Goal: Task Accomplishment & Management: Manage account settings

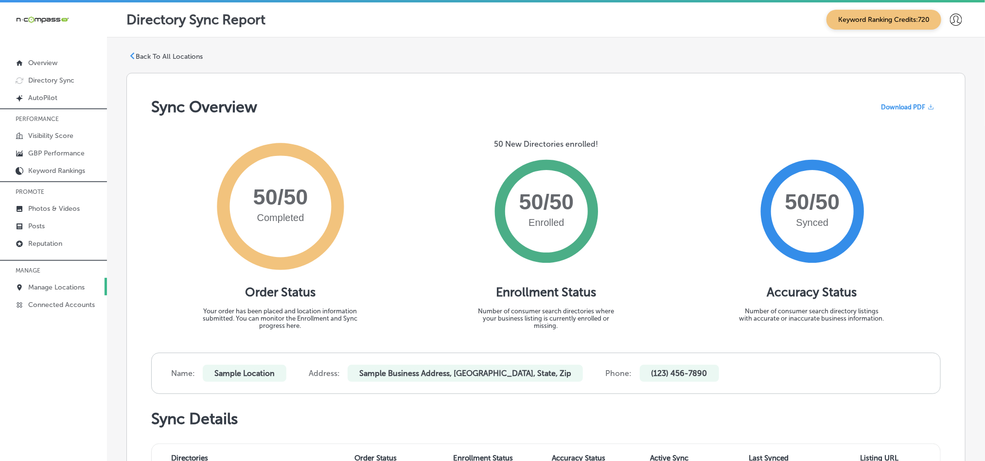
click at [36, 291] on p "Manage Locations" at bounding box center [56, 287] width 56 height 8
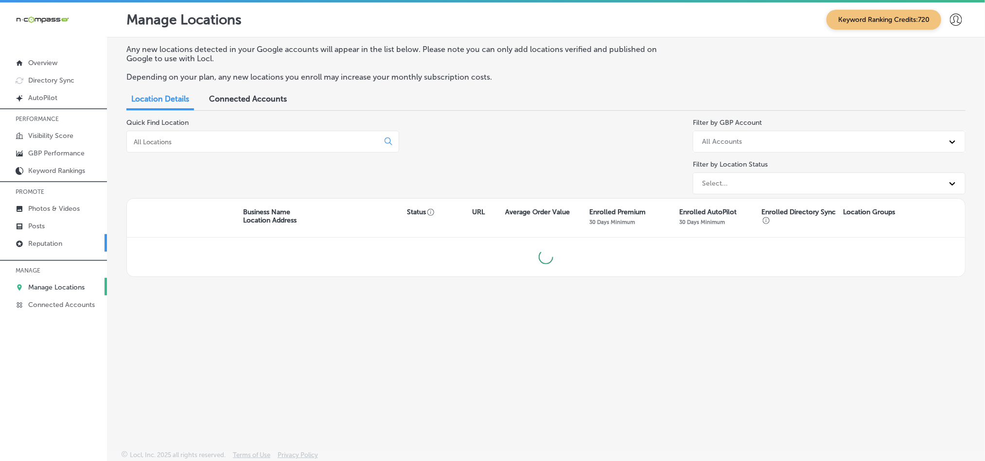
click at [34, 242] on p "Reputation" at bounding box center [45, 244] width 34 height 8
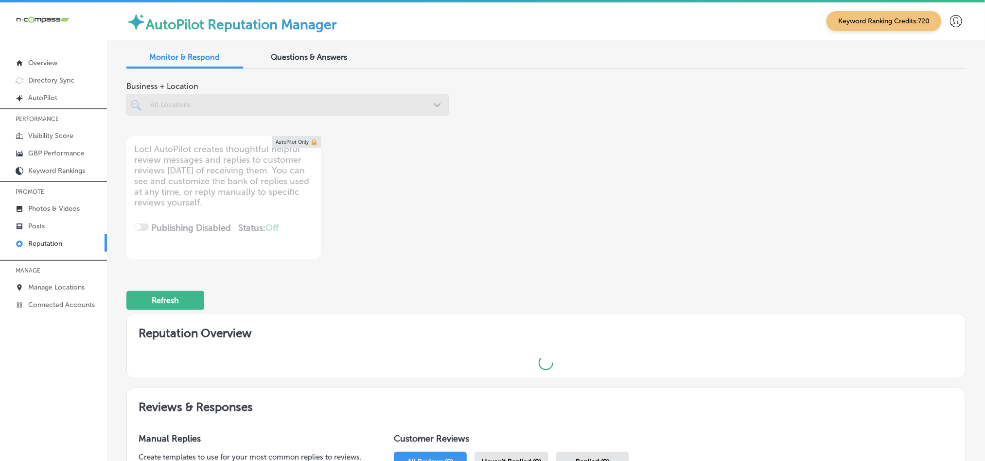
click at [434, 106] on div at bounding box center [287, 105] width 322 height 22
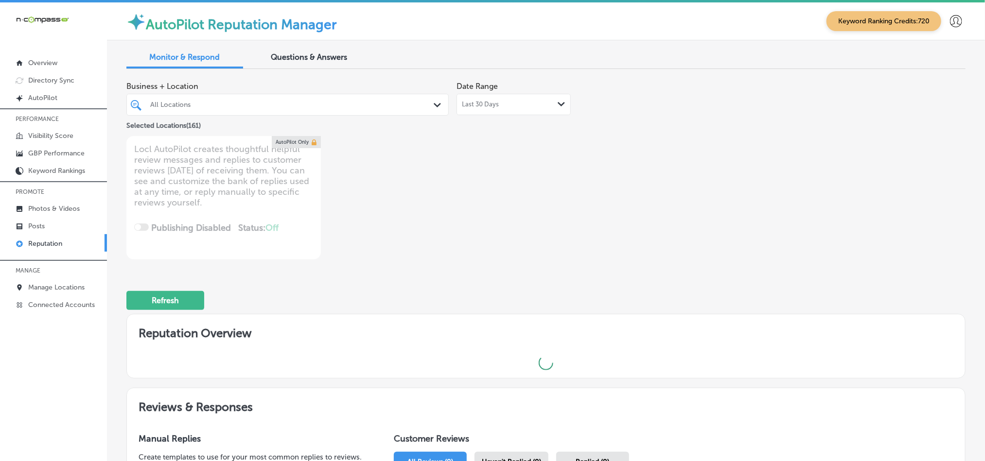
click at [430, 99] on div "All Locations Path Created with Sketch." at bounding box center [287, 104] width 321 height 15
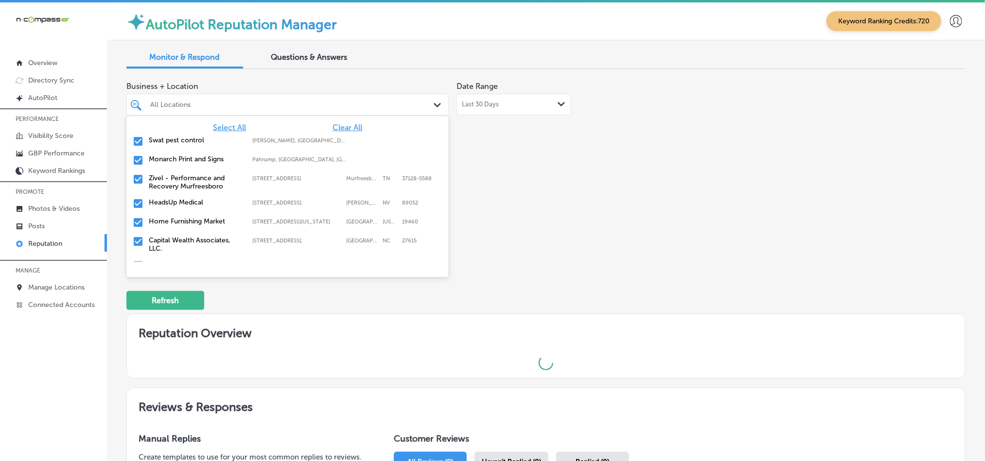
click at [349, 127] on span "Clear All" at bounding box center [348, 127] width 30 height 9
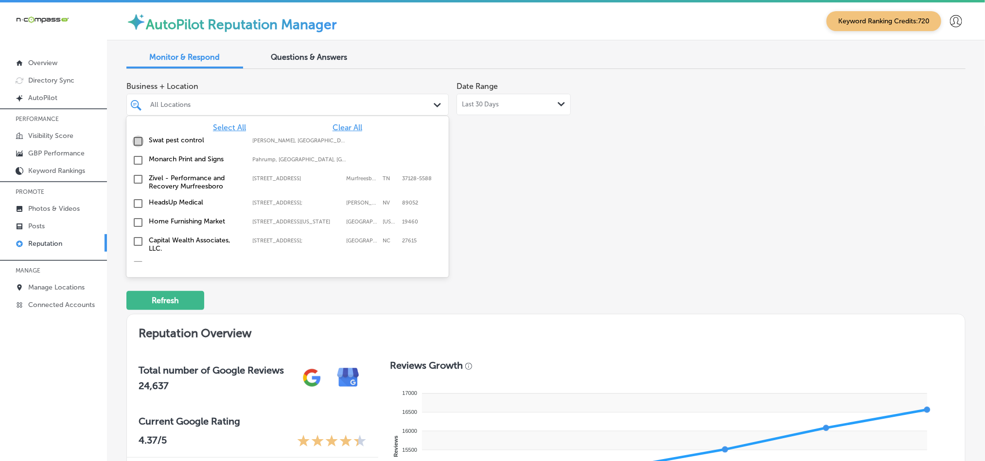
click at [138, 142] on input "checkbox" at bounding box center [138, 142] width 12 height 12
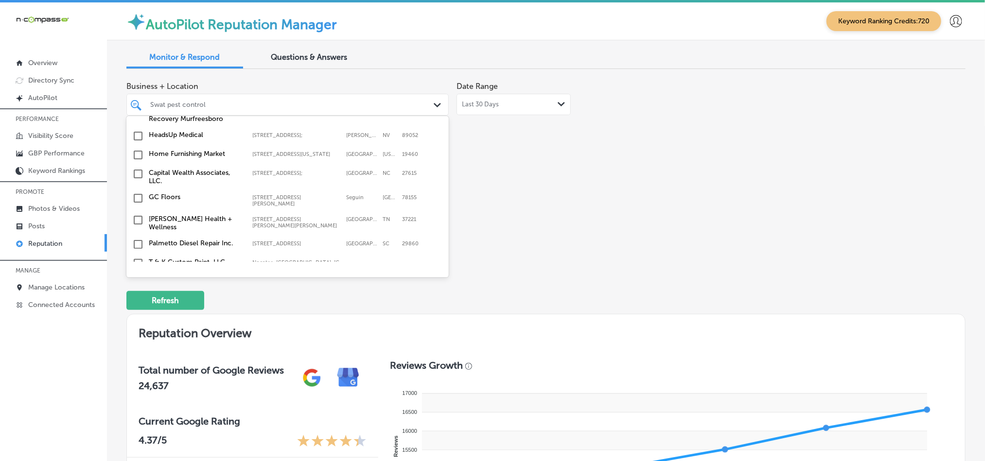
scroll to position [73, 0]
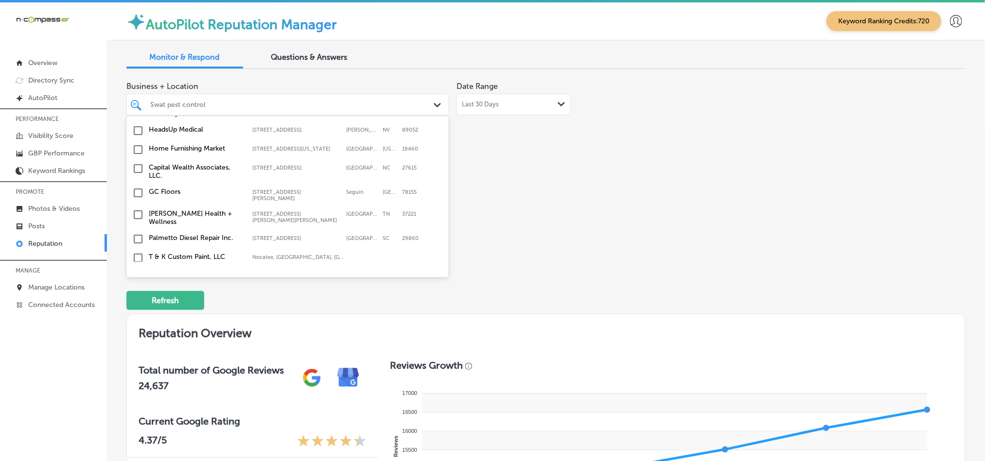
click at [137, 152] on input "checkbox" at bounding box center [138, 150] width 12 height 12
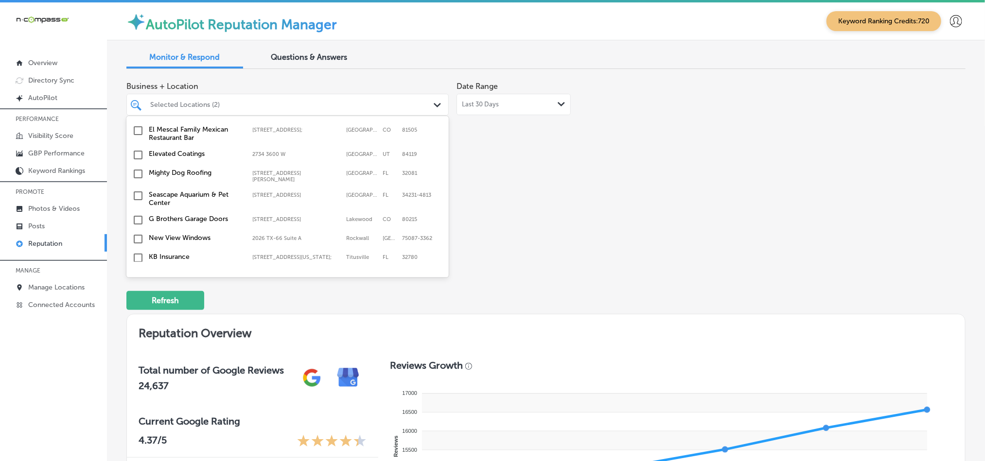
scroll to position [243, 0]
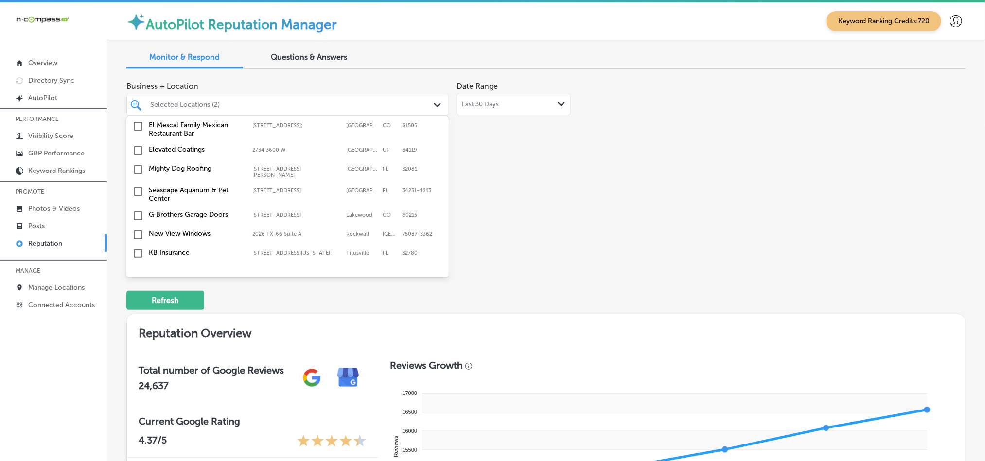
click at [138, 165] on input "checkbox" at bounding box center [138, 170] width 12 height 12
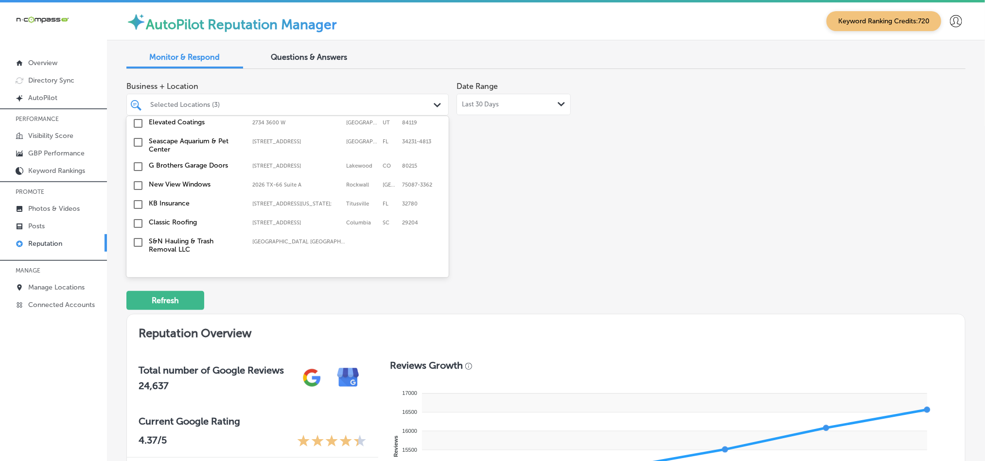
scroll to position [340, 0]
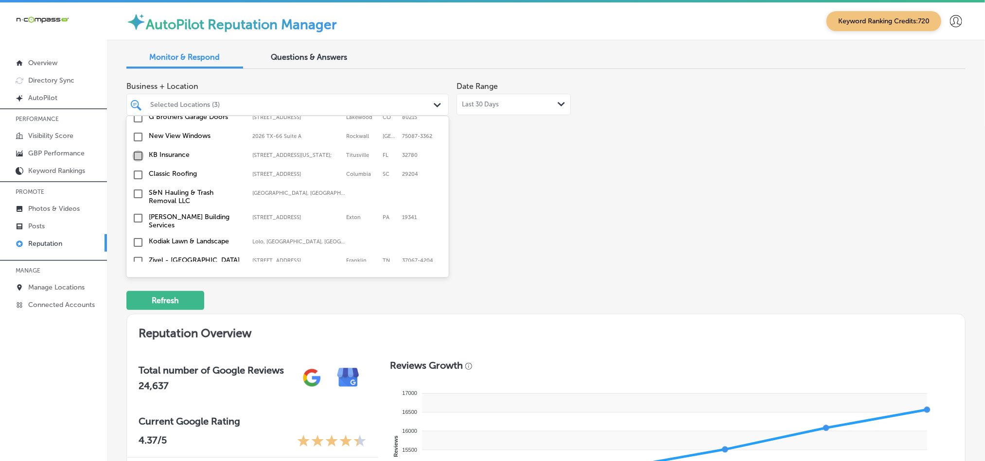
click at [136, 156] on input "checkbox" at bounding box center [138, 156] width 12 height 12
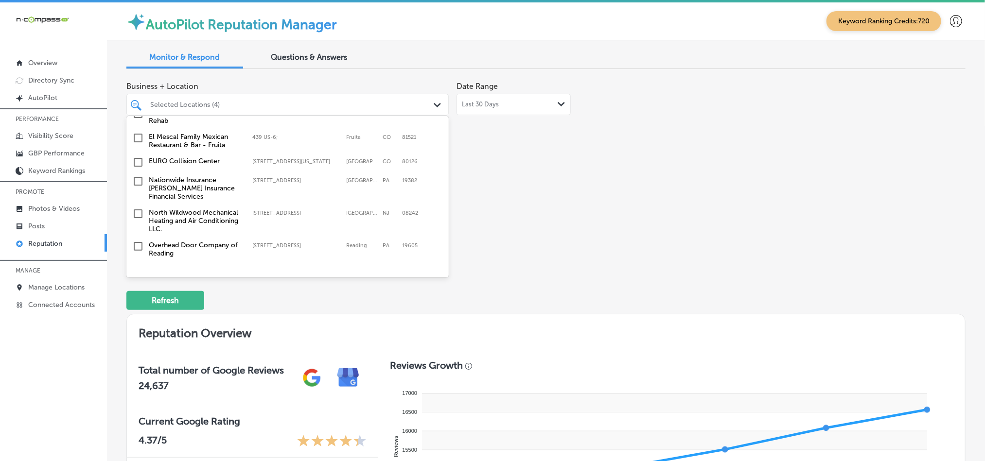
scroll to position [559, 0]
click at [135, 174] on input "checkbox" at bounding box center [138, 178] width 12 height 12
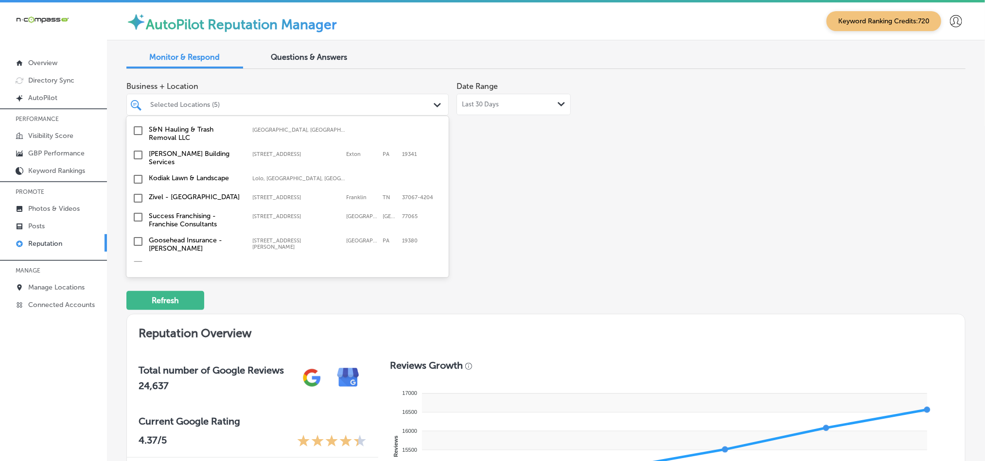
scroll to position [438, 0]
click at [136, 175] on input "checkbox" at bounding box center [138, 178] width 12 height 12
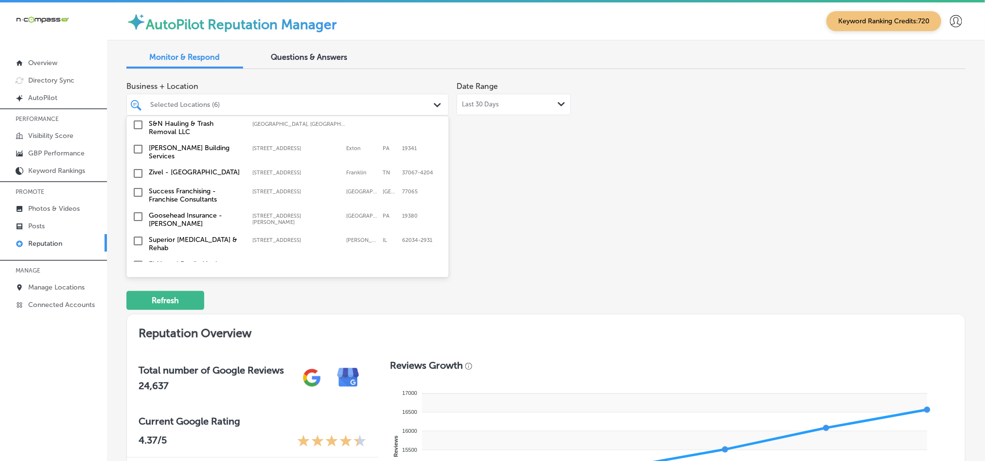
scroll to position [461, 0]
click at [136, 150] on input "checkbox" at bounding box center [138, 149] width 12 height 12
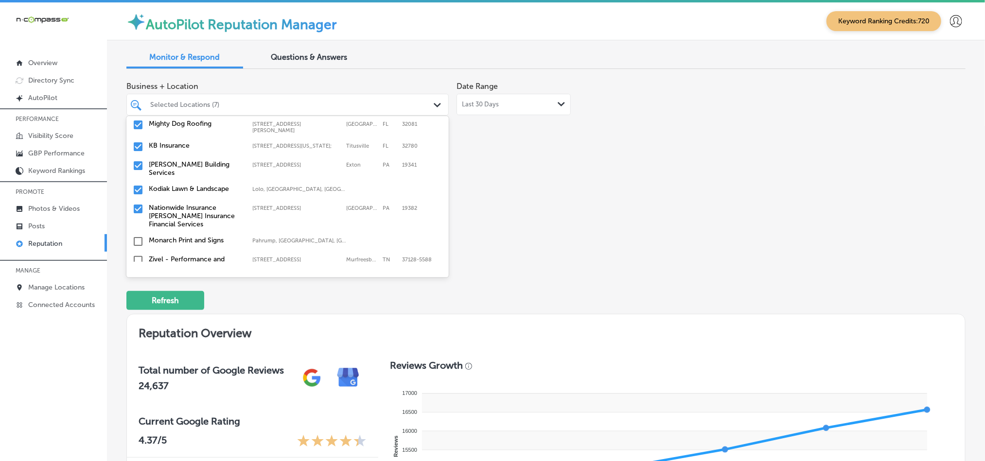
scroll to position [49, 0]
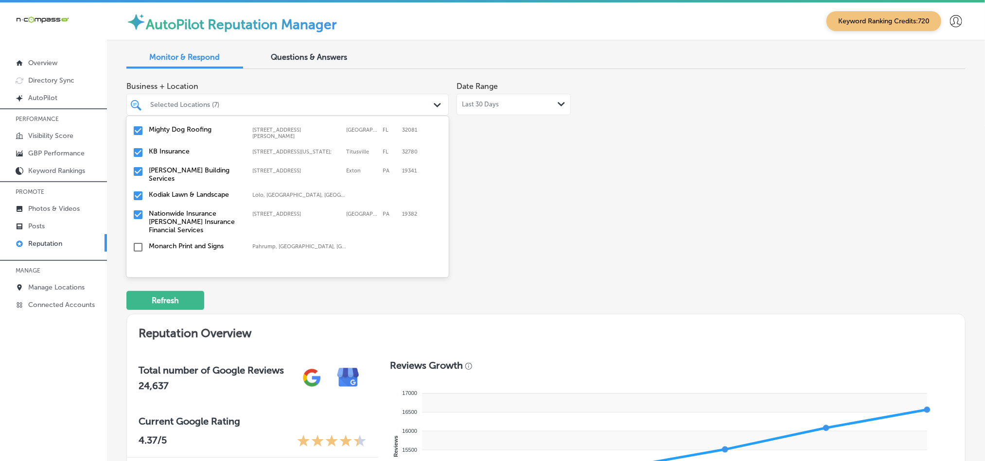
click at [136, 174] on input "checkbox" at bounding box center [138, 172] width 12 height 12
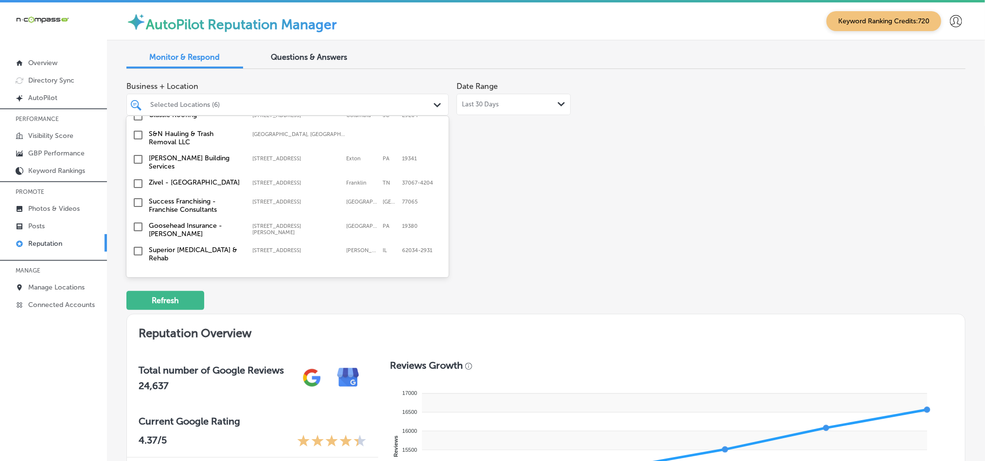
scroll to position [486, 0]
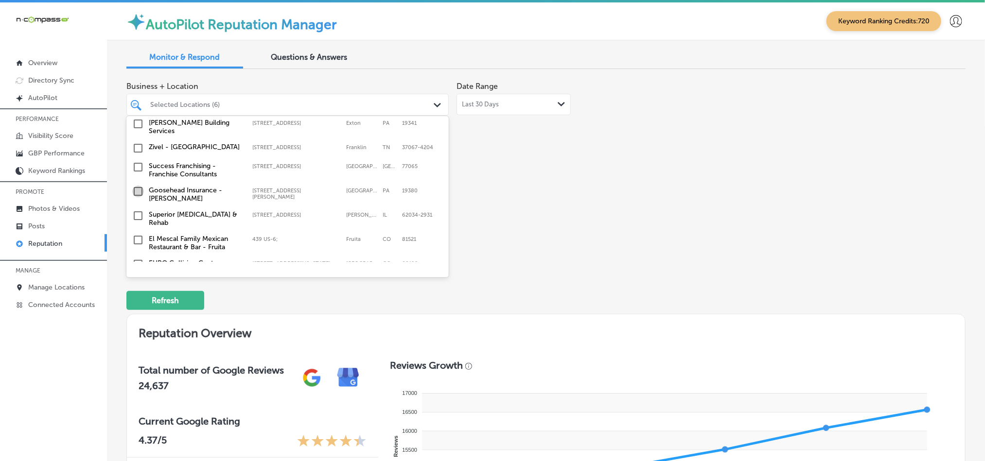
click at [136, 187] on input "checkbox" at bounding box center [138, 192] width 12 height 12
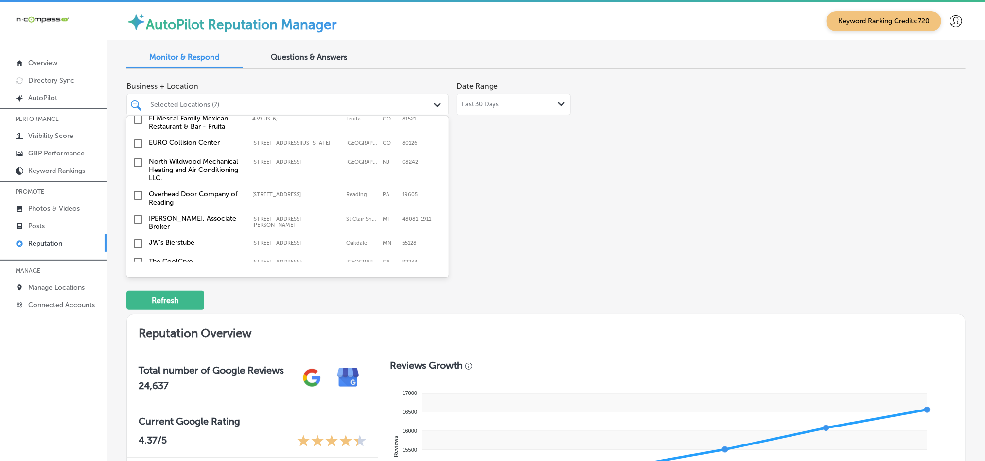
scroll to position [607, 0]
click at [136, 158] on input "checkbox" at bounding box center [138, 163] width 12 height 12
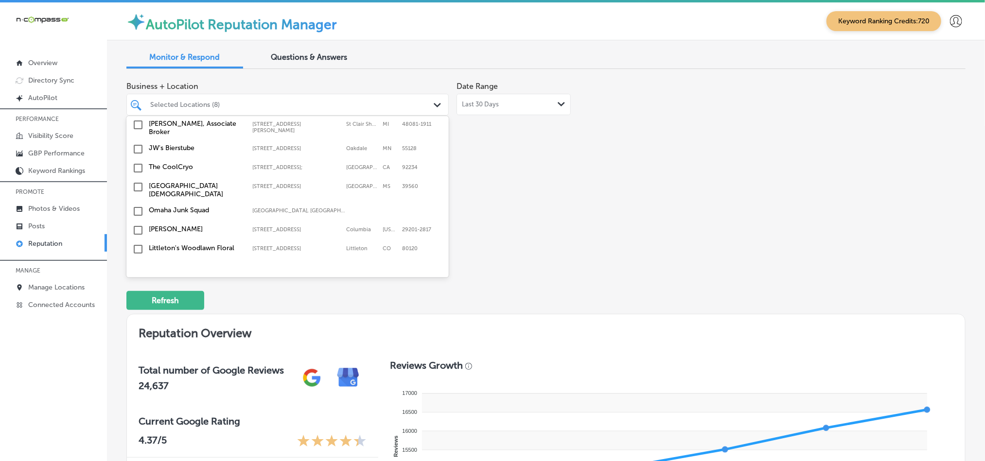
scroll to position [705, 0]
click at [138, 140] on input "checkbox" at bounding box center [138, 146] width 12 height 12
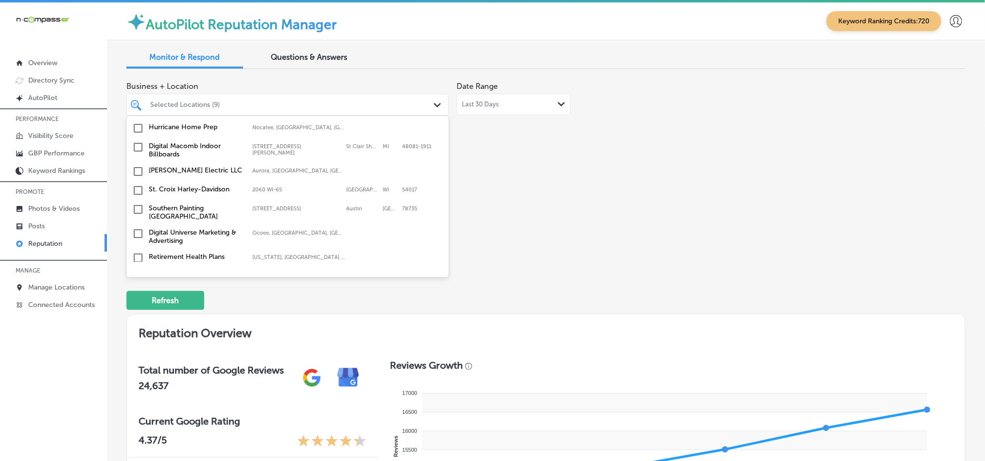
scroll to position [1191, 0]
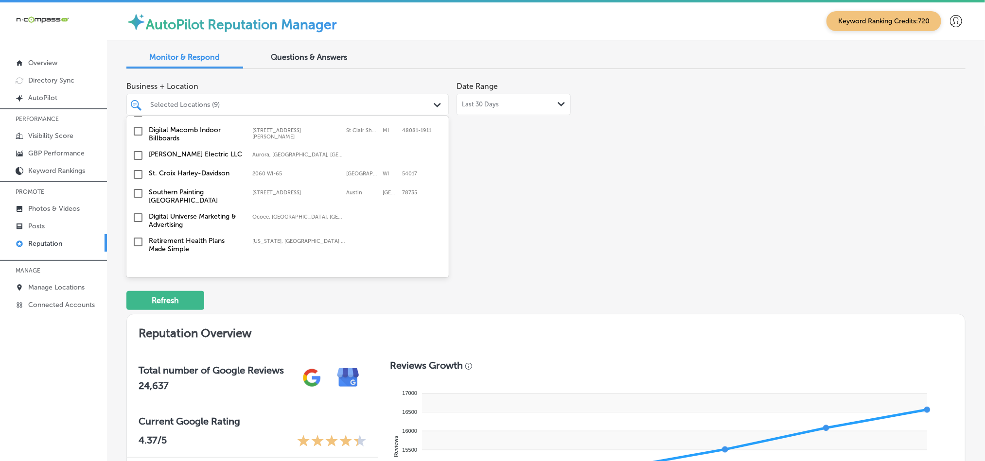
click at [138, 169] on input "checkbox" at bounding box center [138, 175] width 12 height 12
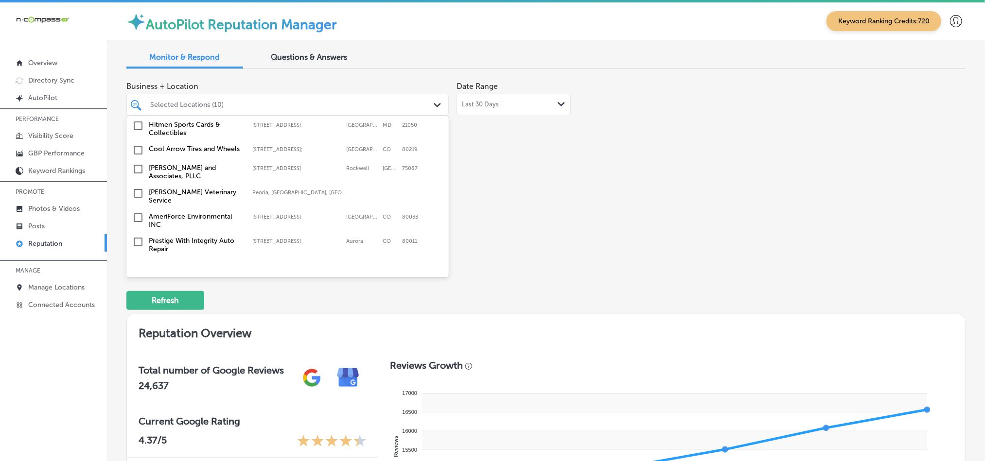
scroll to position [948, 0]
click at [137, 165] on input "checkbox" at bounding box center [138, 171] width 12 height 12
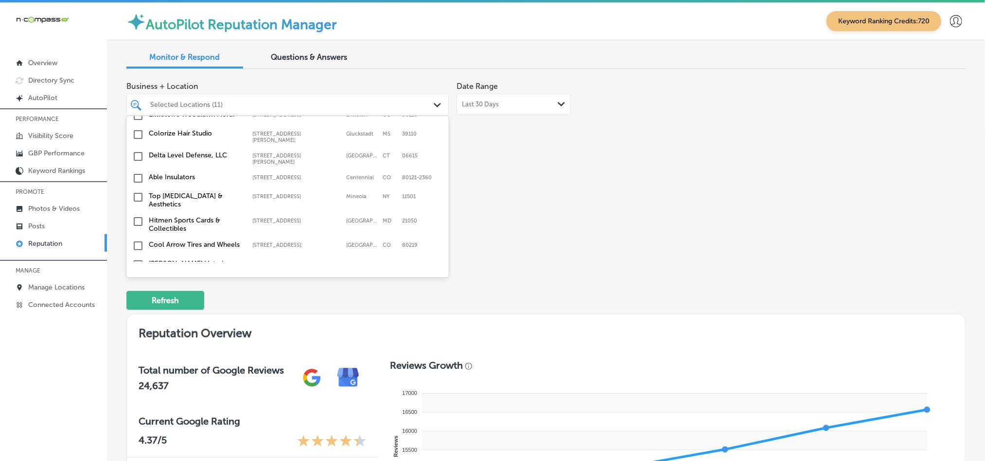
scroll to position [899, 0]
click at [136, 152] on input "checkbox" at bounding box center [138, 158] width 12 height 12
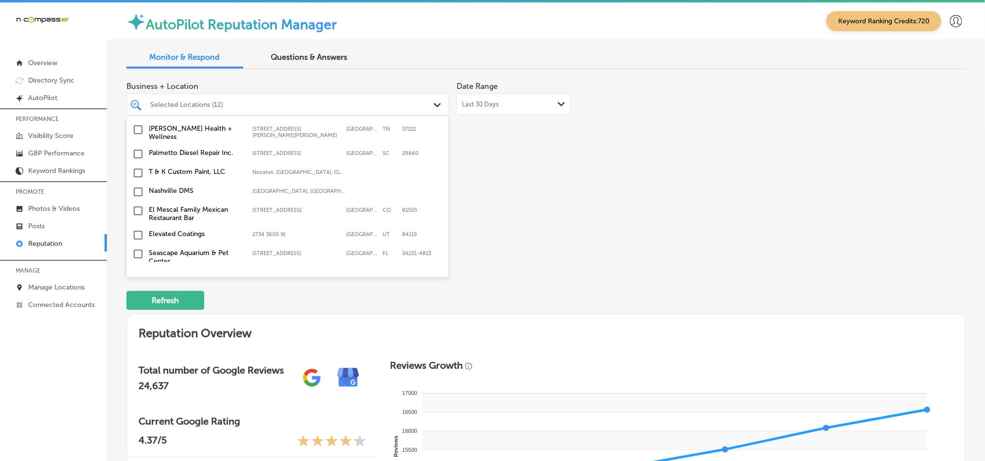
scroll to position [411, 0]
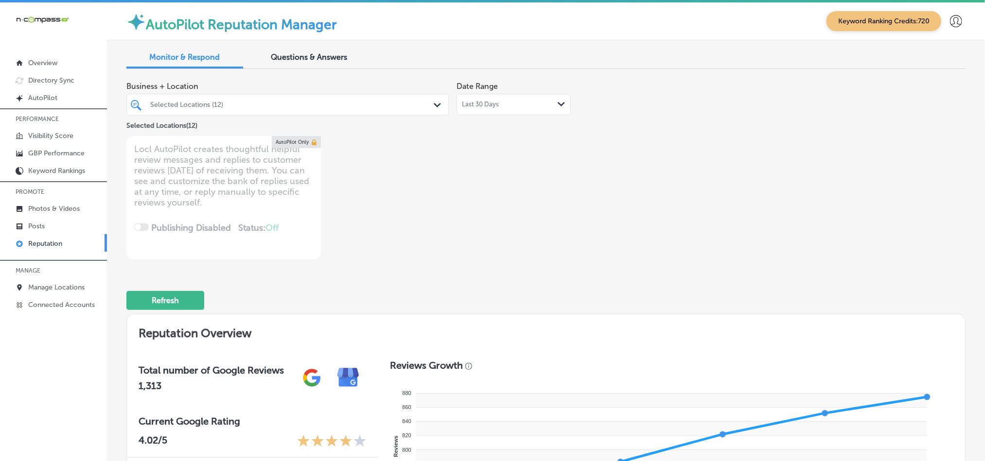
click at [411, 109] on div "Selected Locations (12)" at bounding box center [287, 104] width 284 height 15
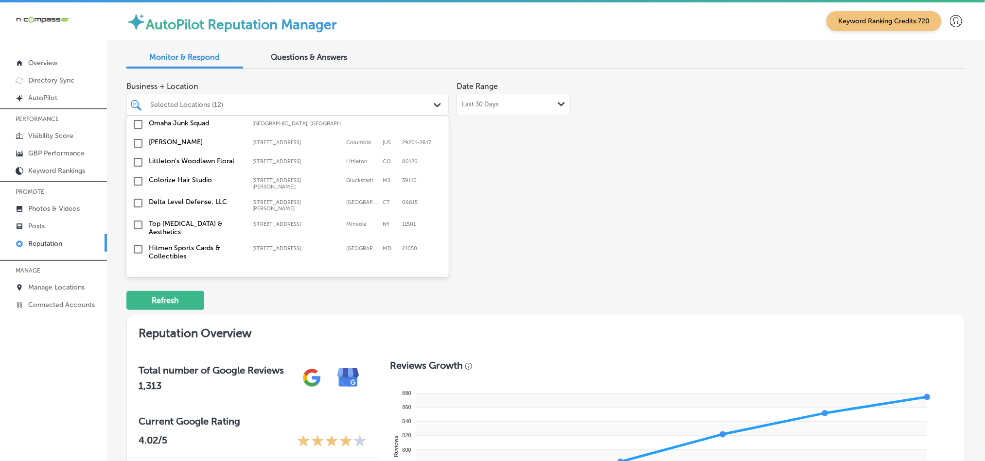
scroll to position [899, 0]
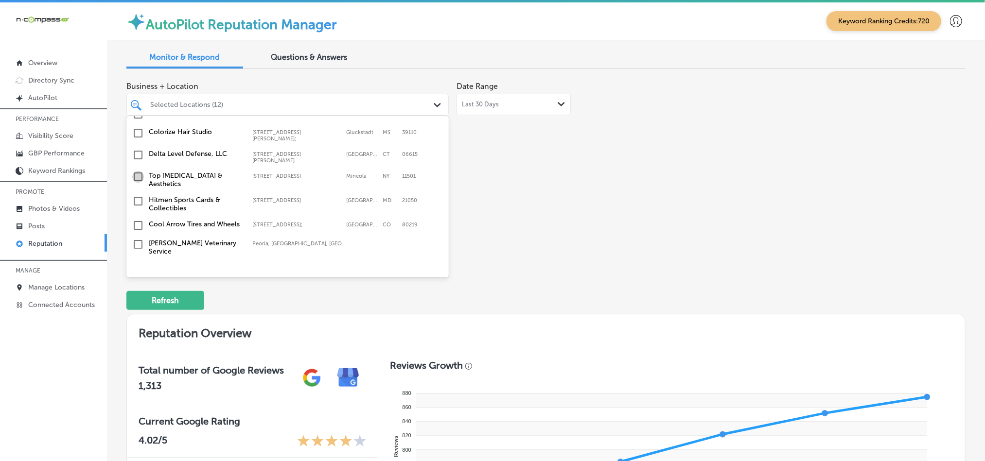
click at [137, 171] on input "checkbox" at bounding box center [138, 177] width 12 height 12
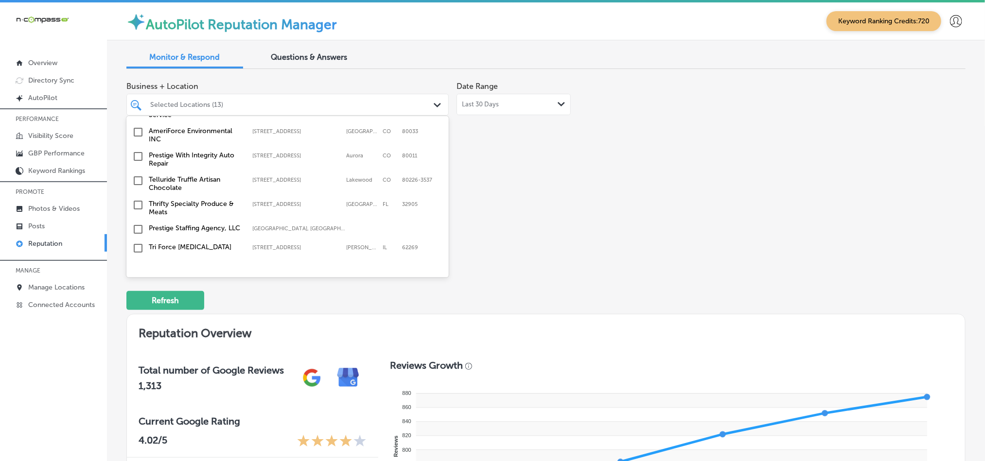
scroll to position [1070, 0]
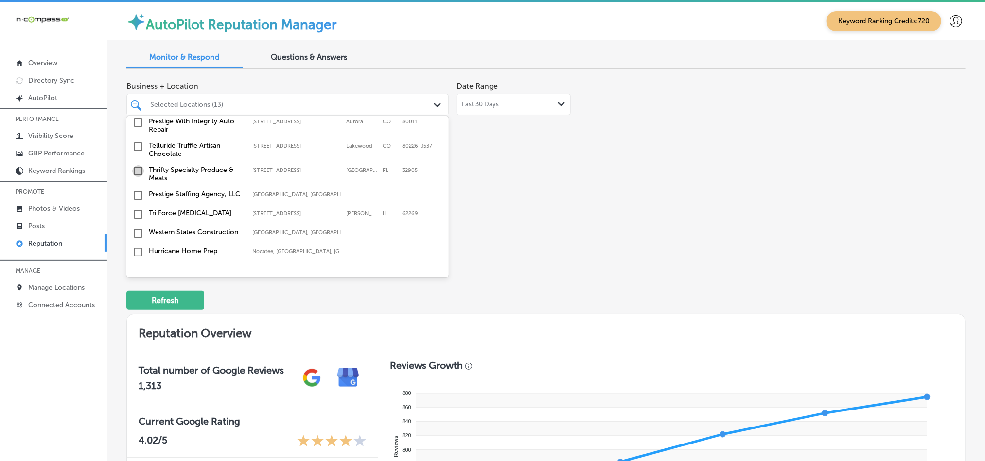
click at [136, 165] on input "checkbox" at bounding box center [138, 171] width 12 height 12
click at [139, 184] on input "checkbox" at bounding box center [138, 190] width 12 height 12
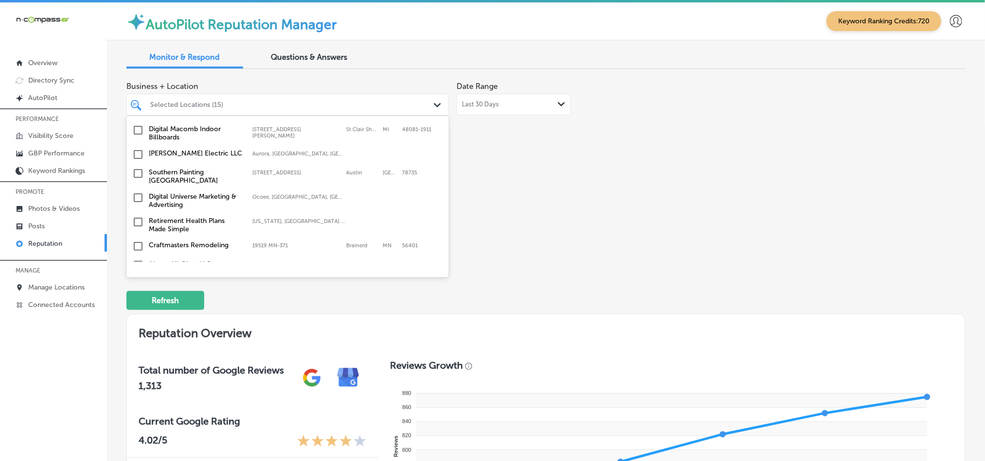
scroll to position [1240, 0]
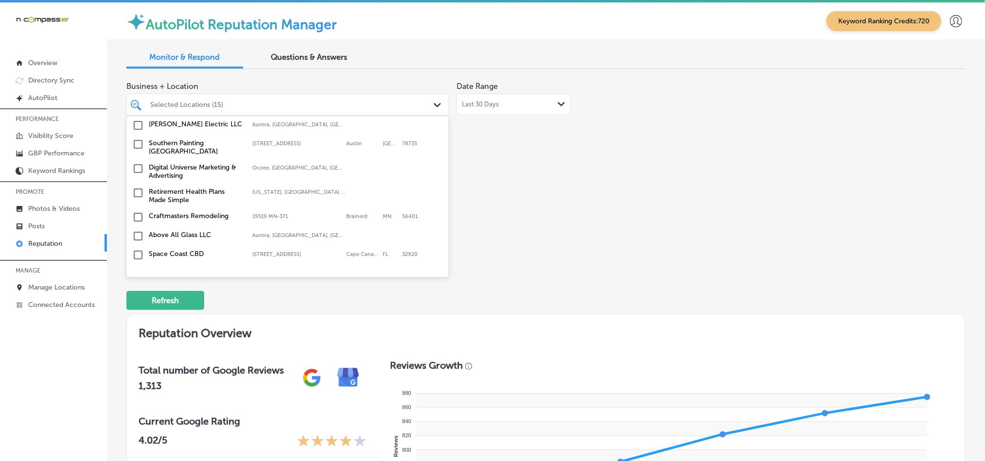
click at [138, 212] on input "checkbox" at bounding box center [138, 218] width 12 height 12
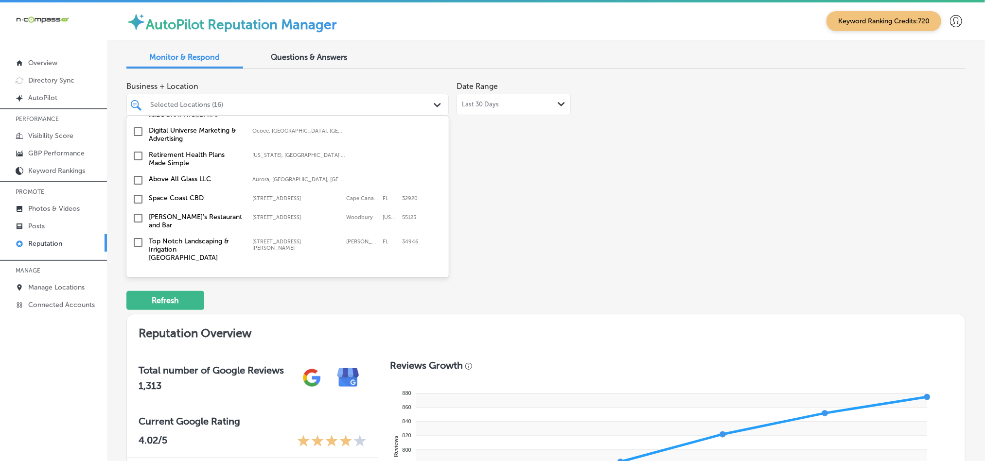
scroll to position [1289, 0]
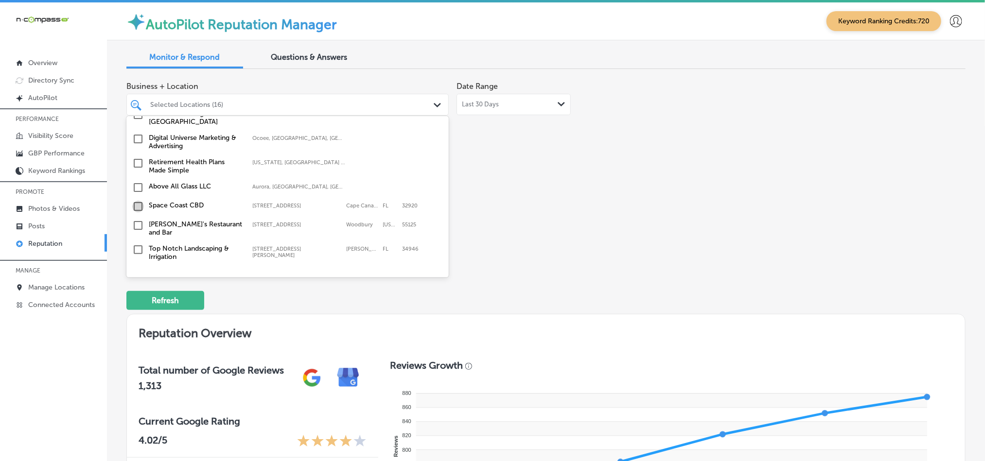
click at [137, 201] on input "checkbox" at bounding box center [138, 207] width 12 height 12
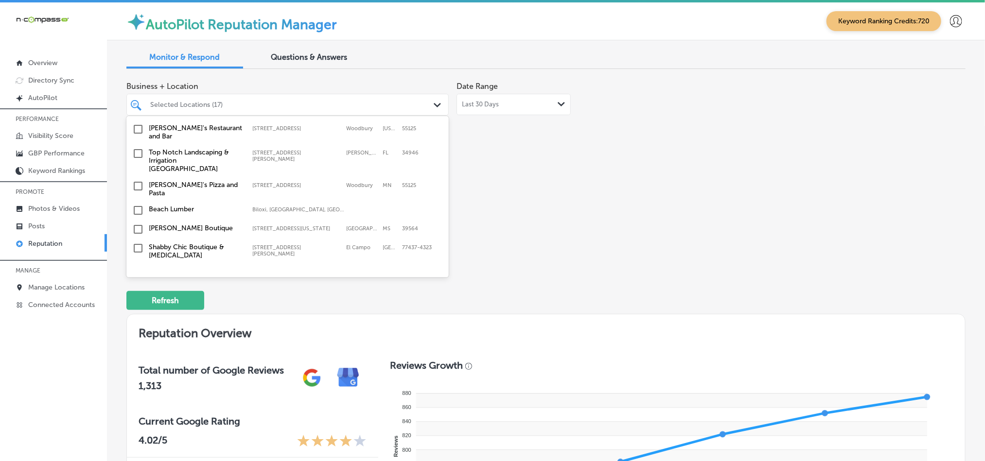
scroll to position [1386, 0]
click at [137, 147] on input "checkbox" at bounding box center [138, 153] width 12 height 12
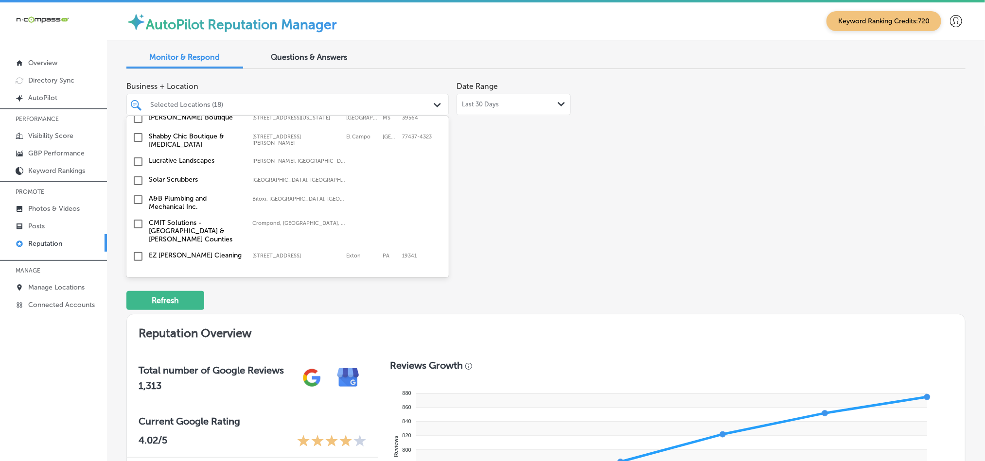
scroll to position [1507, 0]
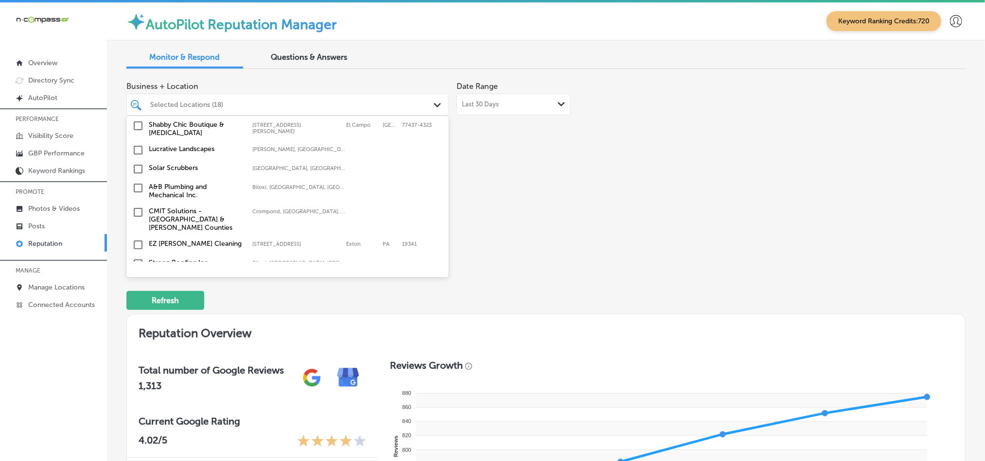
click at [136, 182] on input "checkbox" at bounding box center [138, 188] width 12 height 12
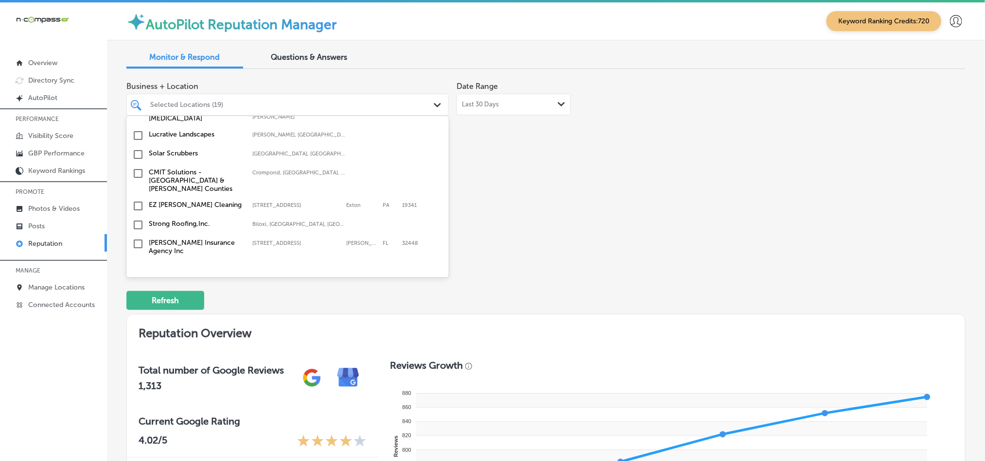
scroll to position [1556, 0]
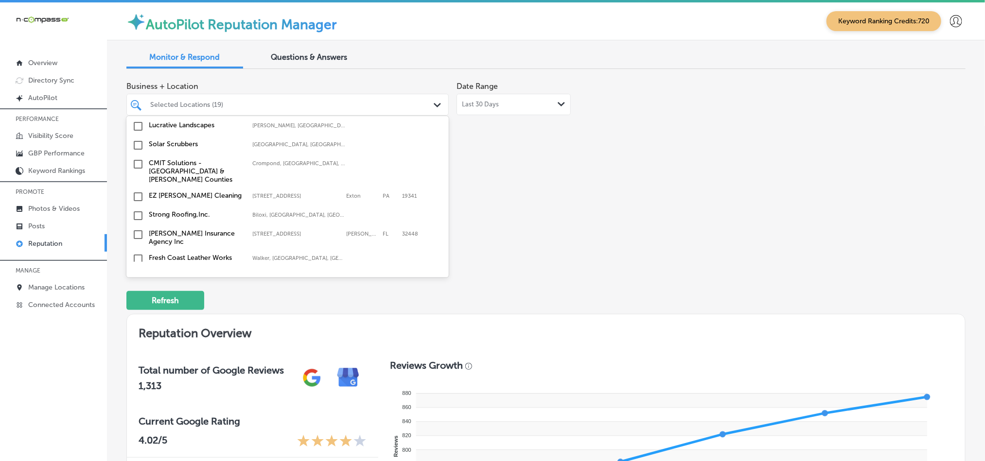
click at [135, 191] on input "checkbox" at bounding box center [138, 197] width 12 height 12
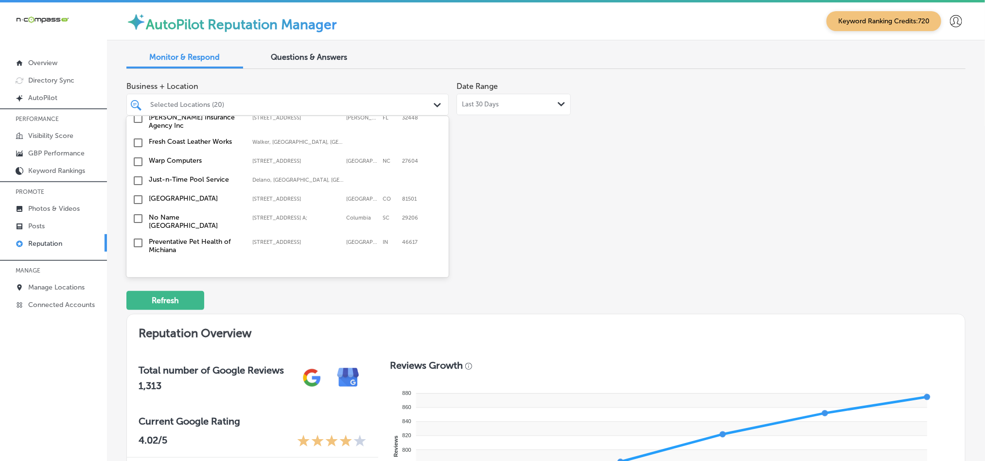
scroll to position [1678, 0]
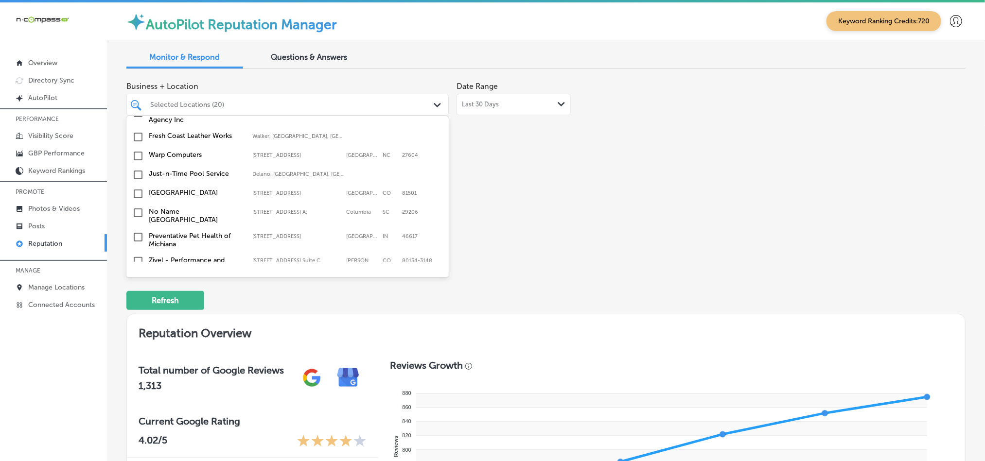
click at [139, 169] on input "checkbox" at bounding box center [138, 175] width 12 height 12
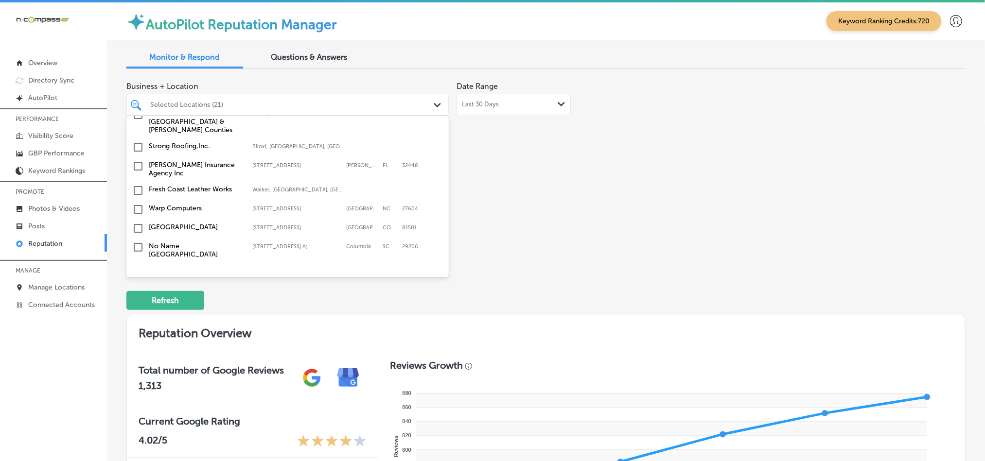
scroll to position [1653, 0]
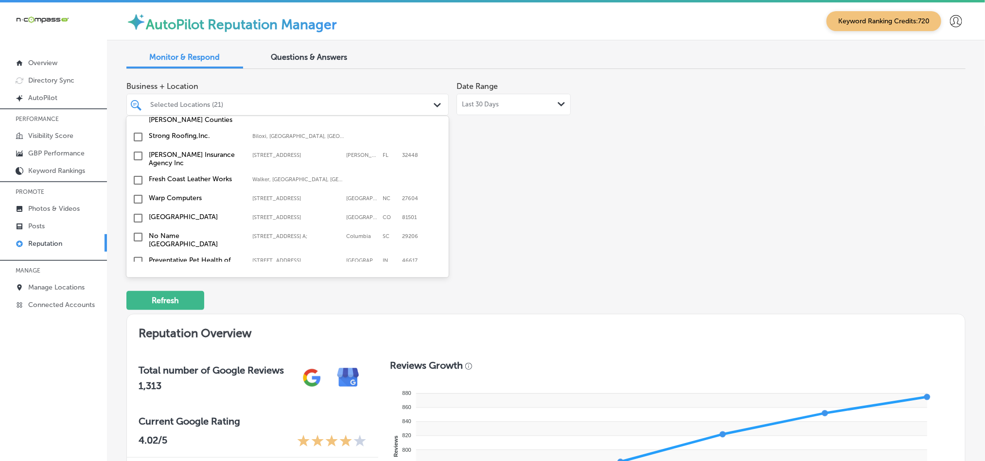
click at [137, 212] on input "checkbox" at bounding box center [138, 218] width 12 height 12
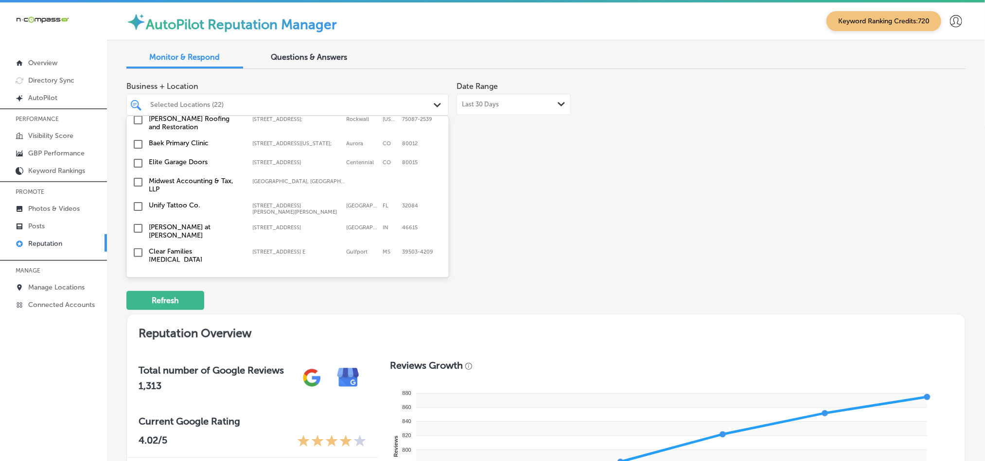
scroll to position [3249, 0]
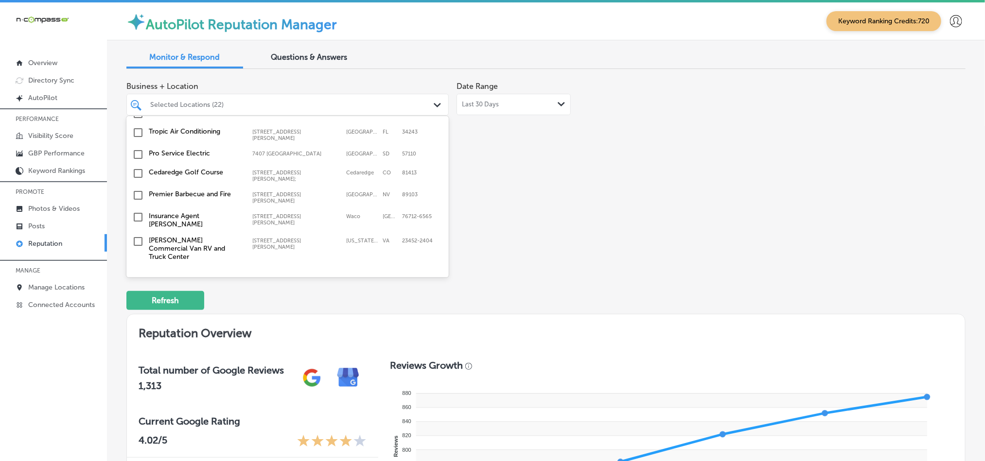
click at [139, 317] on input "checkbox" at bounding box center [138, 323] width 12 height 12
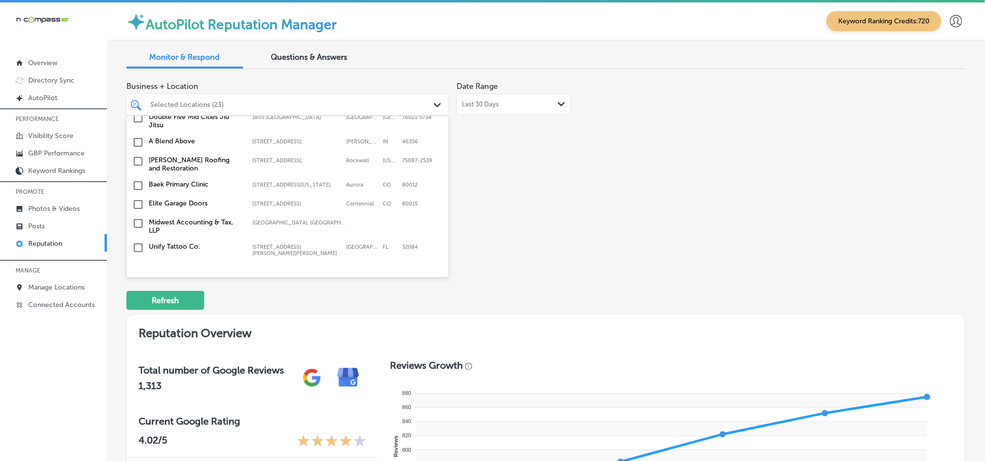
scroll to position [3030, 0]
click at [138, 332] on input "checkbox" at bounding box center [138, 338] width 12 height 12
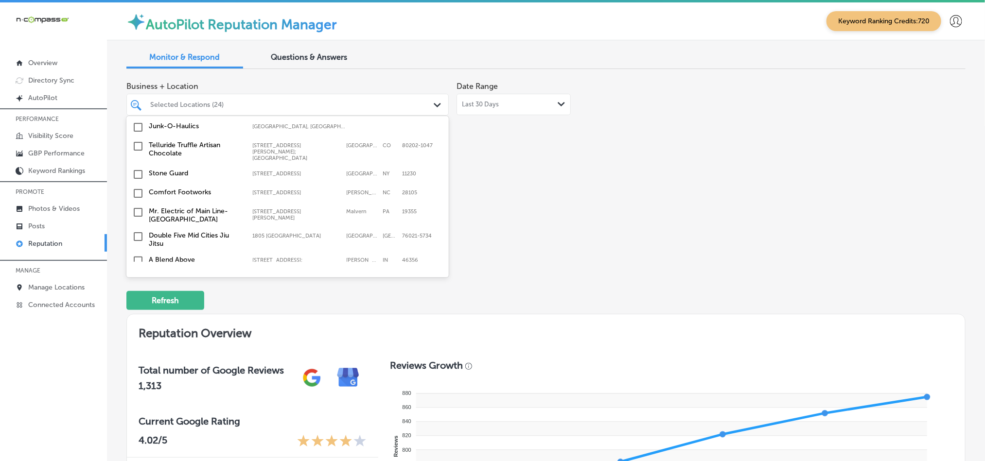
scroll to position [2933, 0]
click at [137, 316] on input "checkbox" at bounding box center [138, 322] width 12 height 12
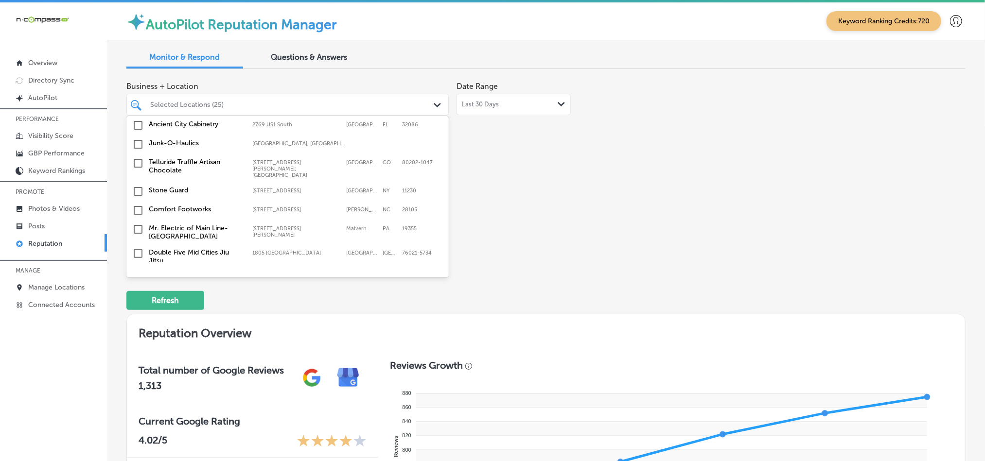
click at [137, 316] on input "checkbox" at bounding box center [138, 322] width 12 height 12
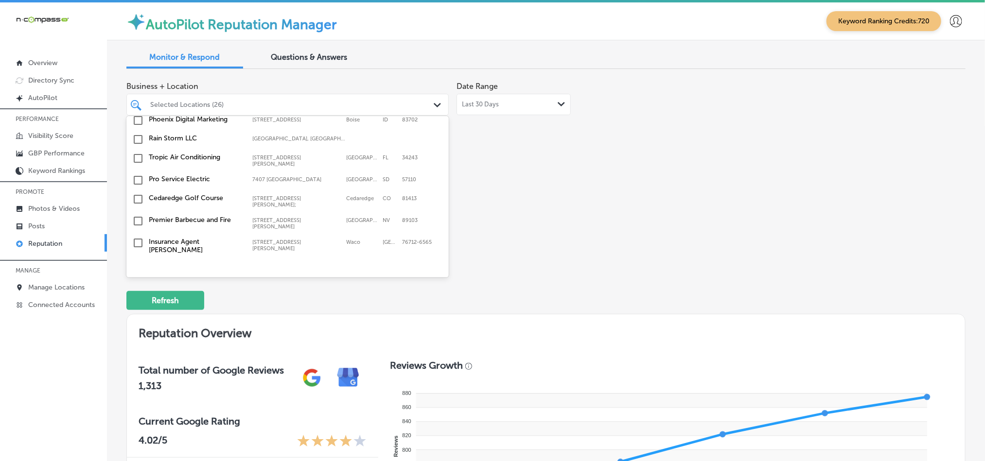
scroll to position [3249, 0]
click at [139, 317] on input "checkbox" at bounding box center [138, 323] width 12 height 12
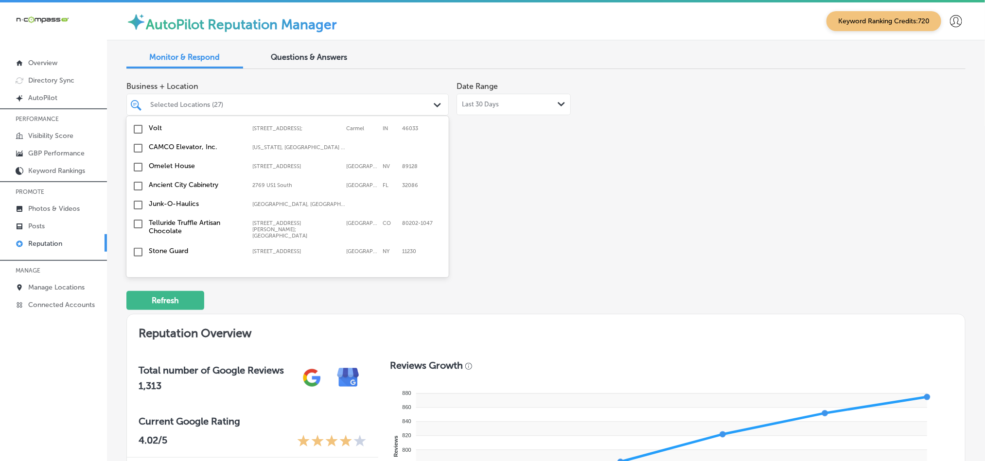
scroll to position [2908, 0]
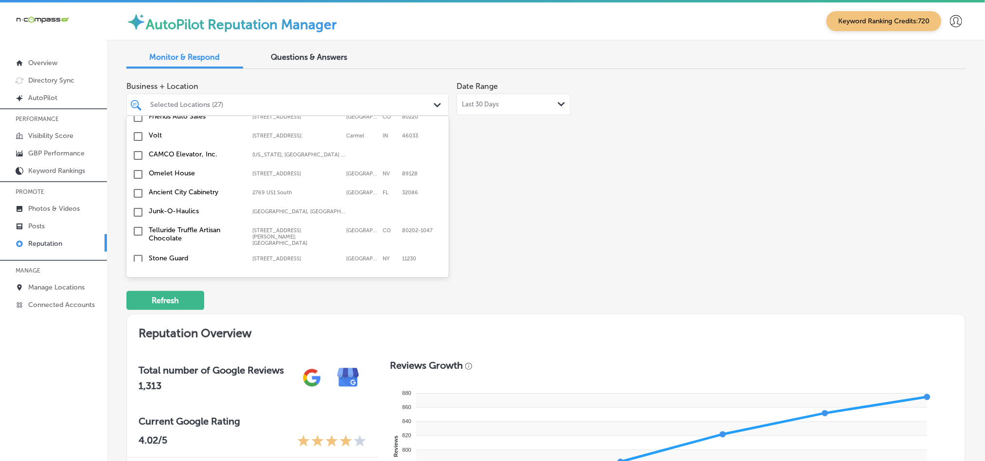
click at [136, 316] on input "checkbox" at bounding box center [138, 322] width 12 height 12
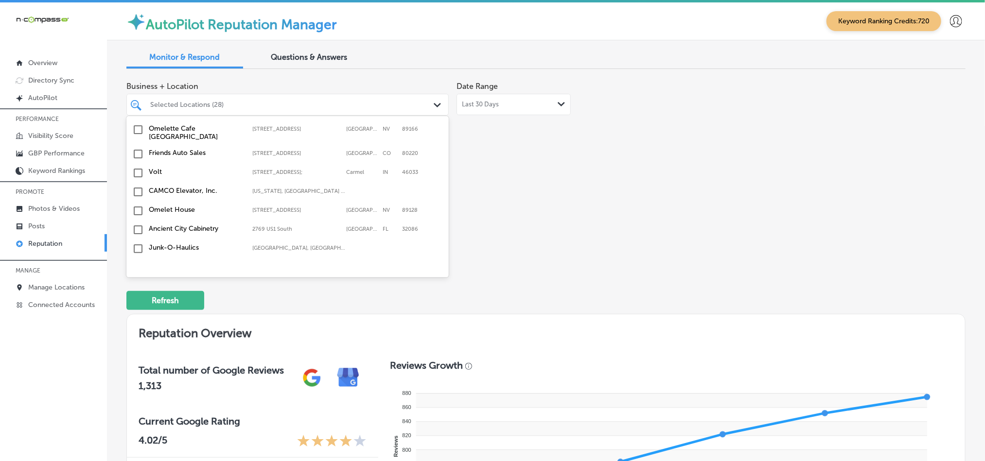
scroll to position [2884, 0]
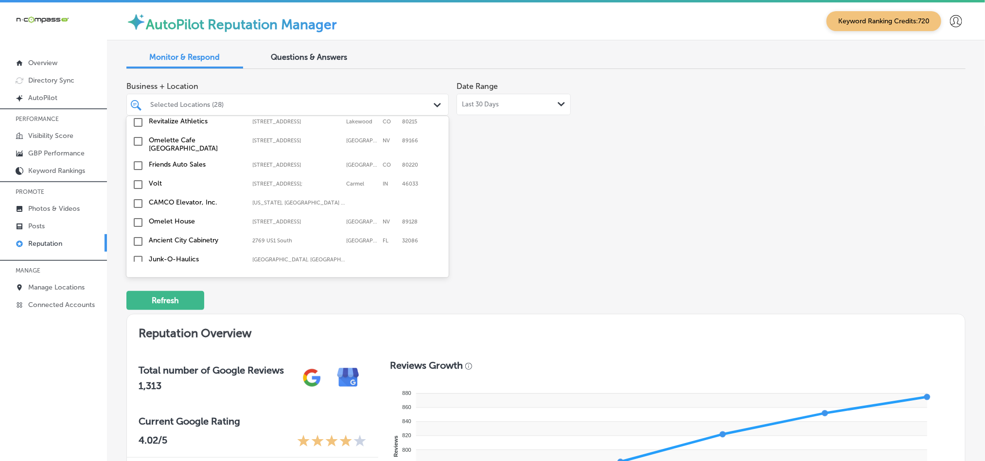
click at [136, 321] on input "checkbox" at bounding box center [138, 327] width 12 height 12
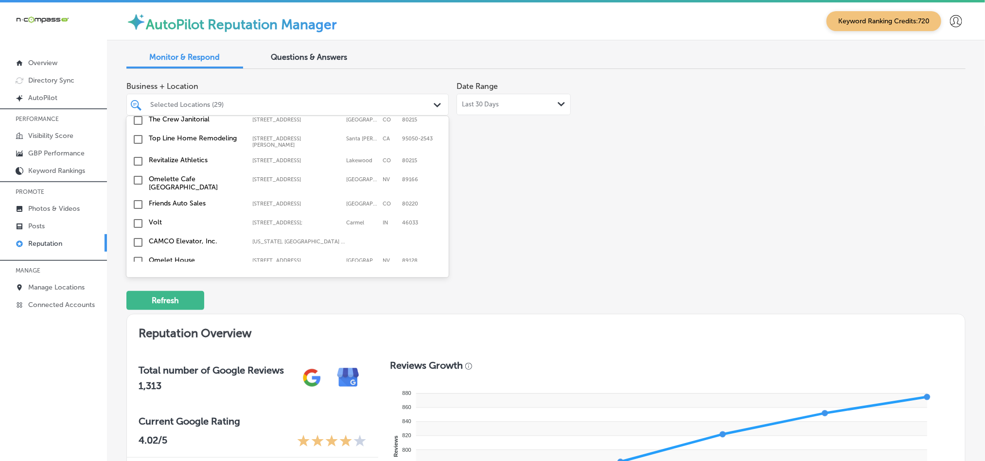
scroll to position [2860, 0]
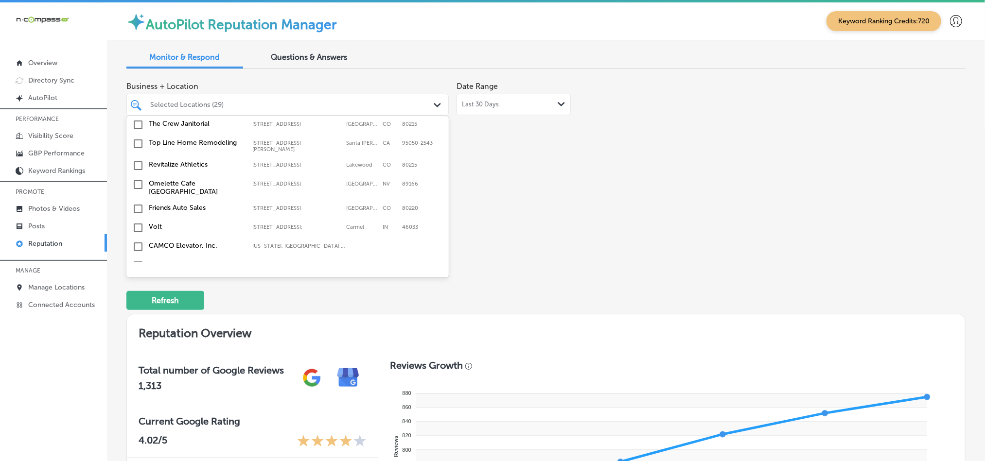
click at [139, 298] on input "checkbox" at bounding box center [138, 304] width 12 height 12
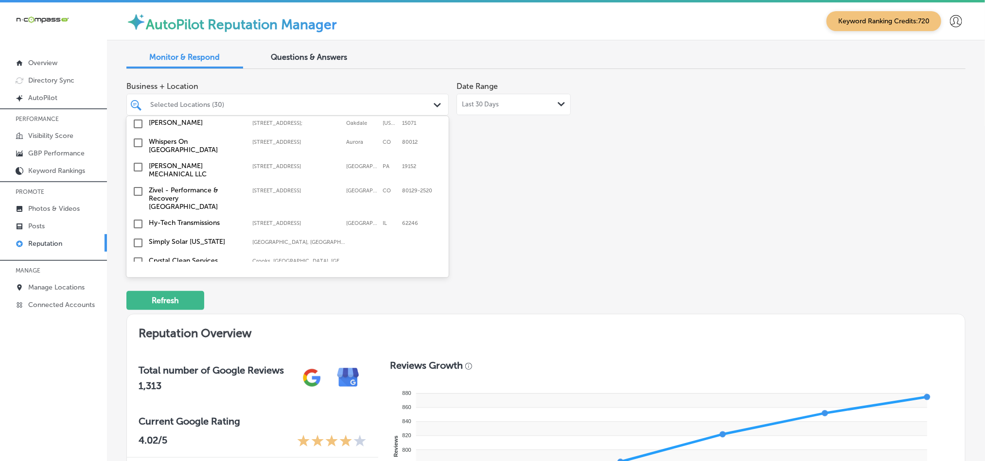
scroll to position [2714, 0]
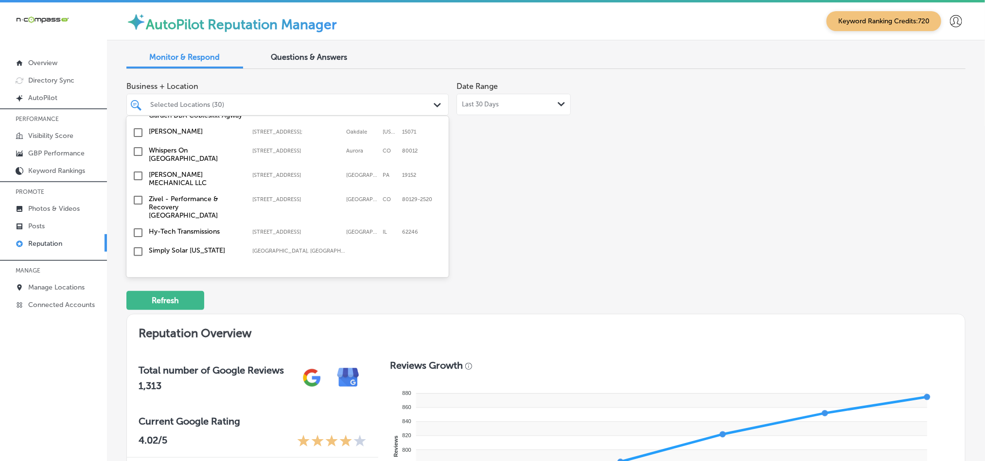
click at [139, 303] on input "checkbox" at bounding box center [138, 309] width 12 height 12
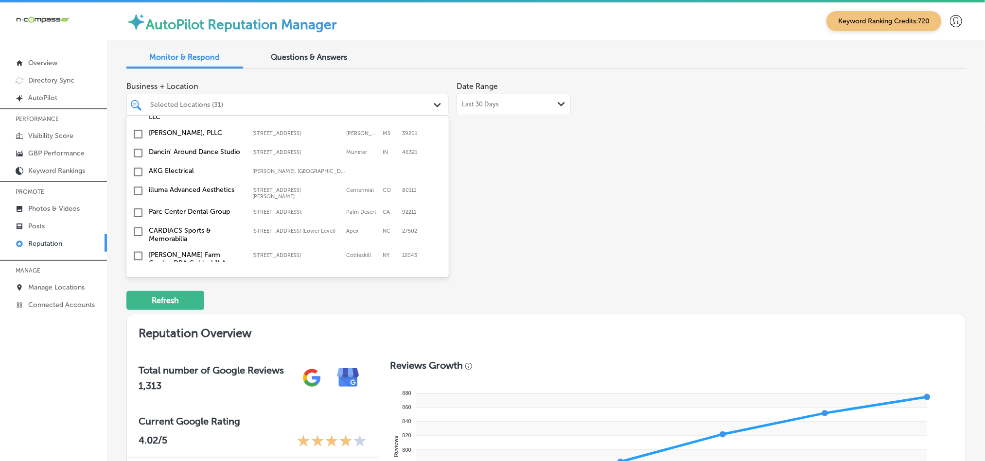
scroll to position [2568, 0]
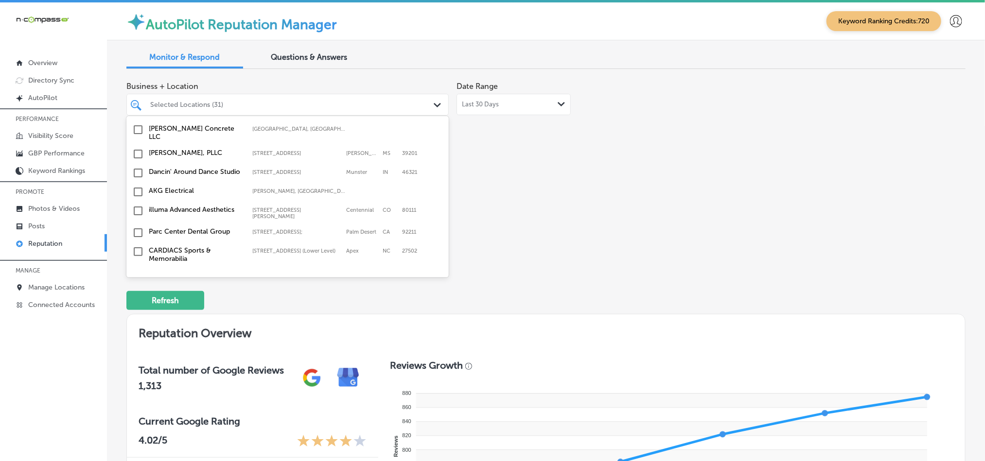
click at [136, 314] on input "checkbox" at bounding box center [138, 320] width 12 height 12
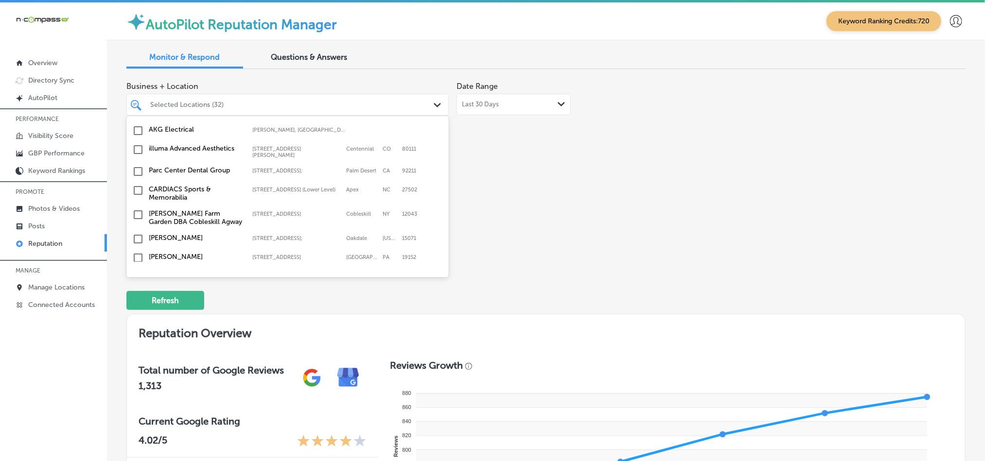
scroll to position [2641, 0]
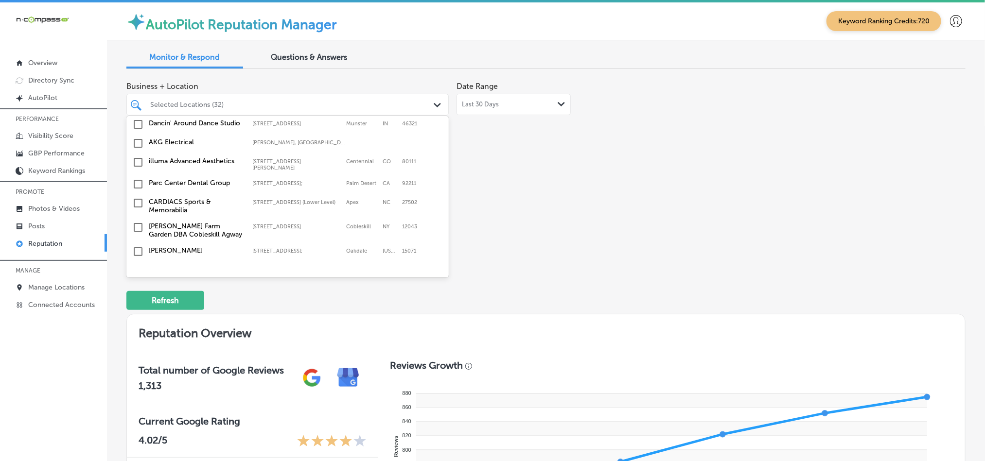
click at [138, 265] on input "checkbox" at bounding box center [138, 271] width 12 height 12
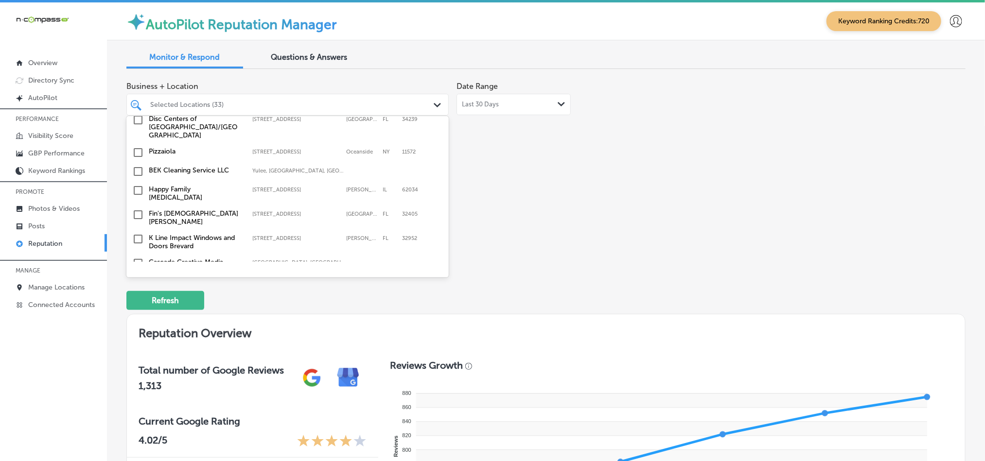
scroll to position [2057, 0]
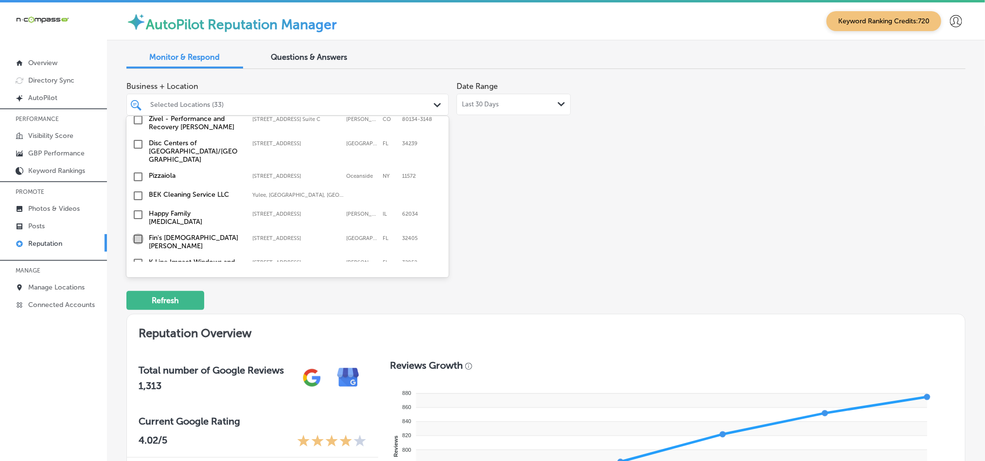
click at [138, 233] on input "checkbox" at bounding box center [138, 239] width 12 height 12
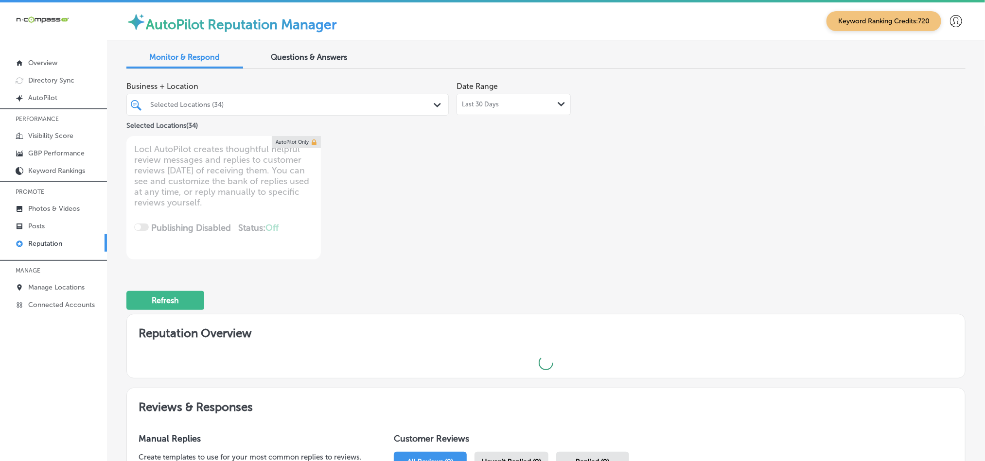
click at [620, 184] on div "Business + Location Selected Locations (34) Path Created with Sketch. Selected …" at bounding box center [378, 168] width 504 height 183
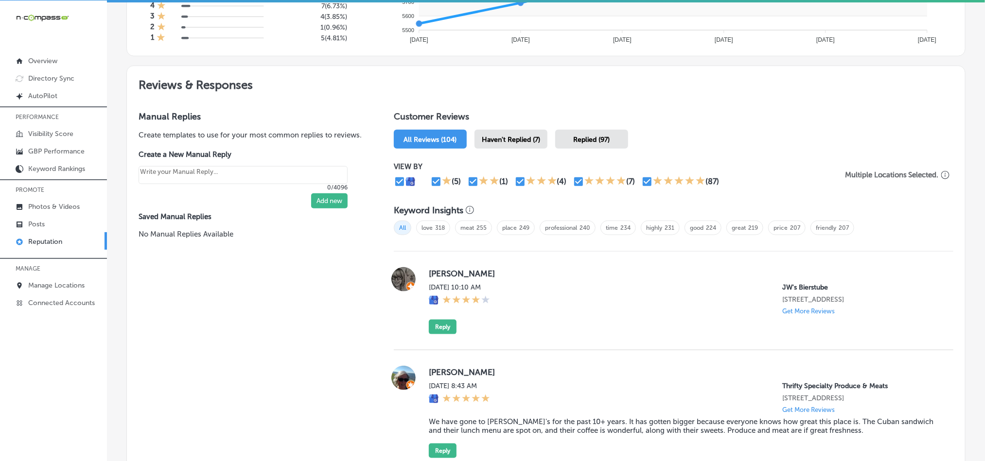
scroll to position [486, 0]
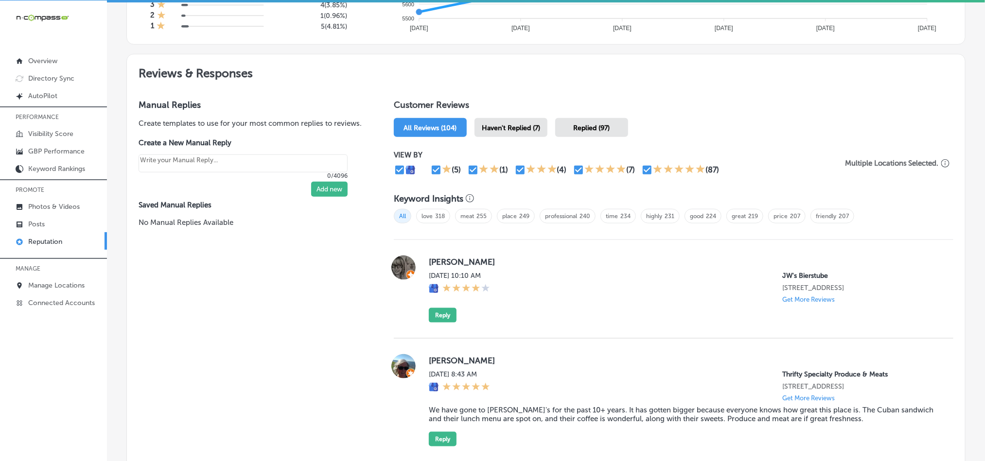
click at [524, 130] on div "Haven't Replied (7)" at bounding box center [511, 127] width 73 height 19
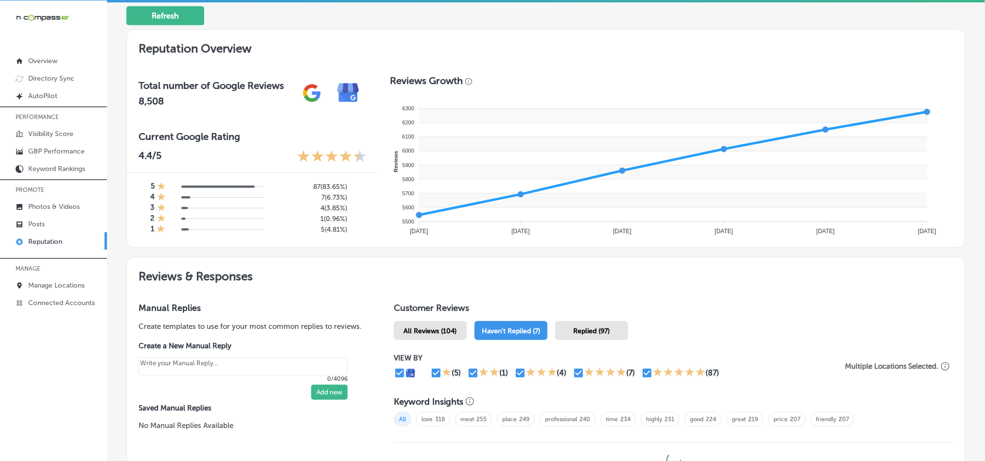
type textarea "x"
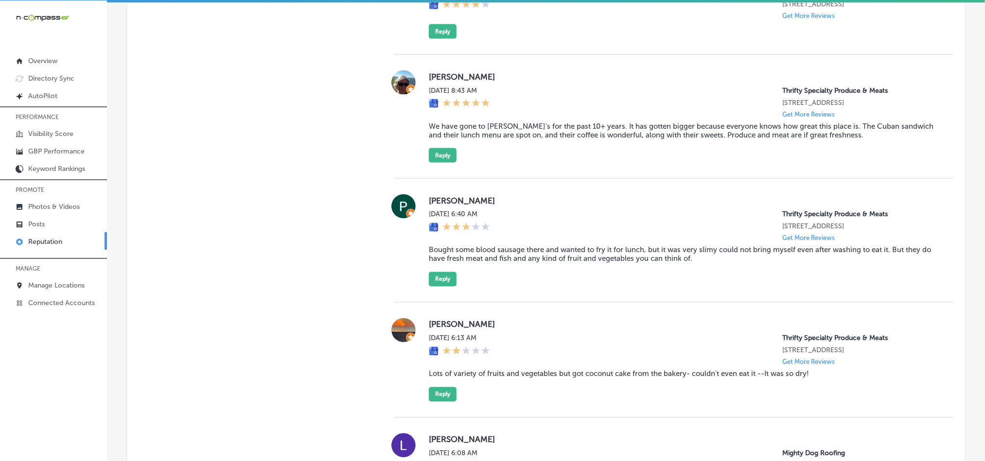
scroll to position [741, 0]
